Goal: Answer question/provide support: Answer question/provide support

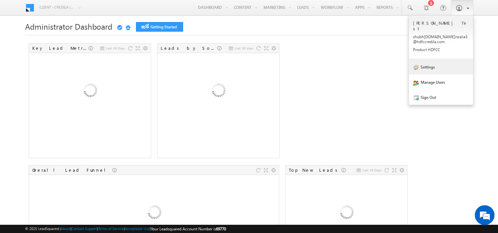
click at [444, 64] on link "Settings" at bounding box center [441, 66] width 65 height 15
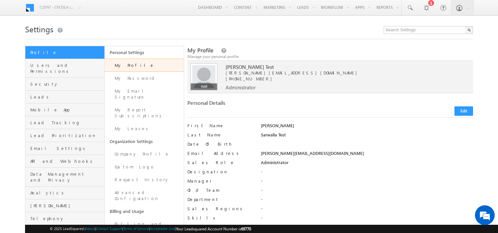
scroll to position [8, 0]
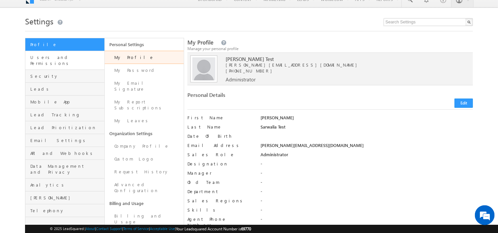
click at [73, 60] on link "Users and Permissions" at bounding box center [64, 60] width 79 height 19
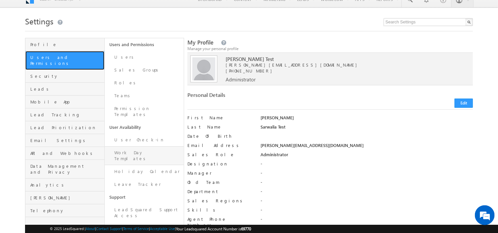
scroll to position [63, 0]
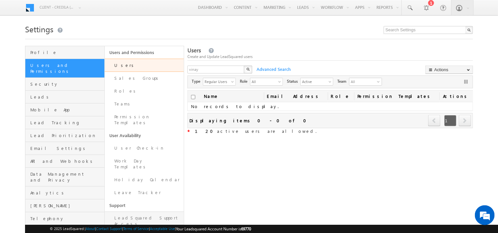
click at [156, 211] on link "LeadSquared Support Access" at bounding box center [144, 220] width 79 height 19
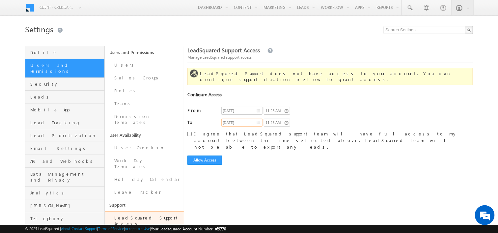
click at [246, 119] on input "09/03/2025" at bounding box center [241, 123] width 41 height 8
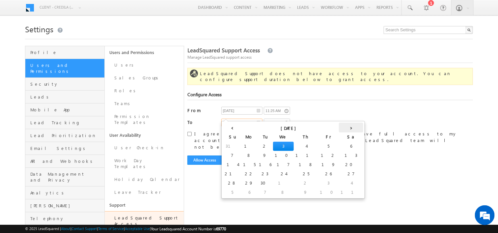
click at [339, 129] on th "›" at bounding box center [351, 127] width 24 height 10
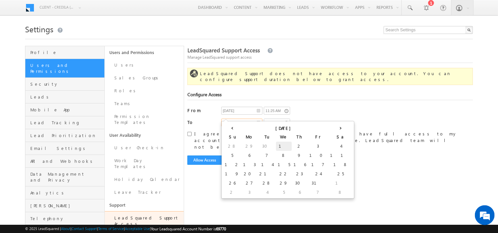
click at [276, 145] on td "1" at bounding box center [284, 146] width 16 height 9
type input "10/01/2025"
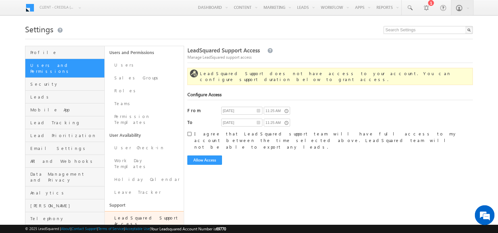
click at [189, 132] on input "I agree that LeadSquared support team will have full access to my account betwe…" at bounding box center [189, 134] width 4 height 4
checkbox input "true"
click at [210, 155] on button "Allow Access" at bounding box center [204, 159] width 35 height 9
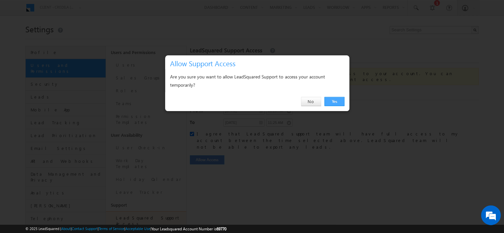
click at [339, 104] on link "Yes" at bounding box center [335, 101] width 20 height 9
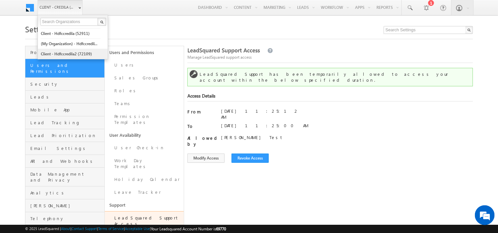
click at [85, 54] on link "Client - hdfccredila2 (72109)" at bounding box center [70, 54] width 60 height 10
